Goal: Task Accomplishment & Management: Manage account settings

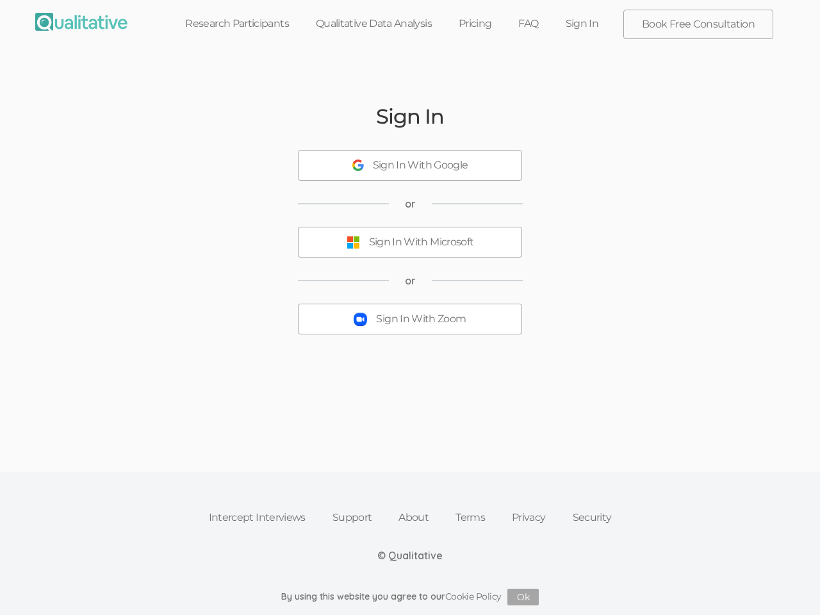
click at [410, 308] on button "Sign In With Zoom" at bounding box center [410, 319] width 224 height 31
click at [410, 165] on div "Sign In With Google" at bounding box center [420, 165] width 95 height 15
click at [410, 242] on div "Sign In With Microsoft" at bounding box center [421, 242] width 105 height 15
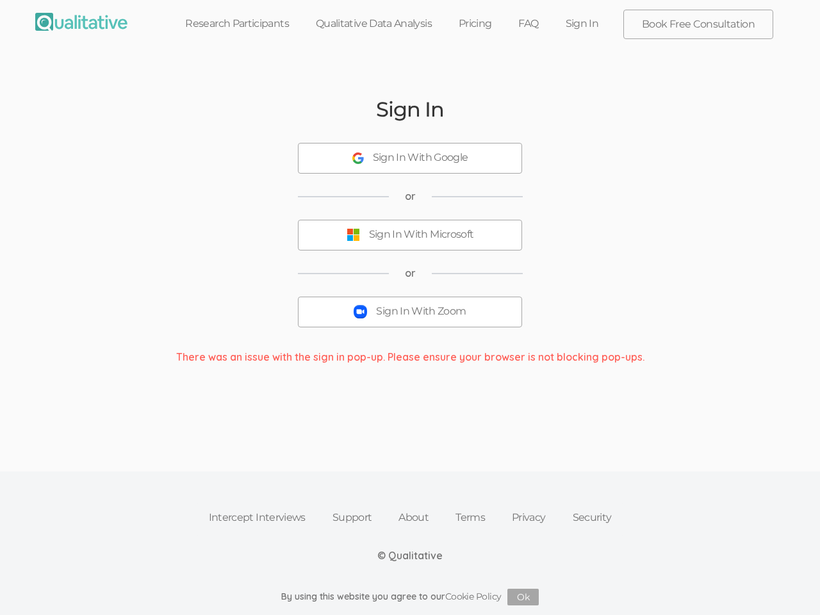
click at [410, 319] on div "Sign In With Zoom" at bounding box center [421, 311] width 90 height 15
click at [523, 597] on button "Ok" at bounding box center [522, 597] width 31 height 17
